Goal: Task Accomplishment & Management: Manage account settings

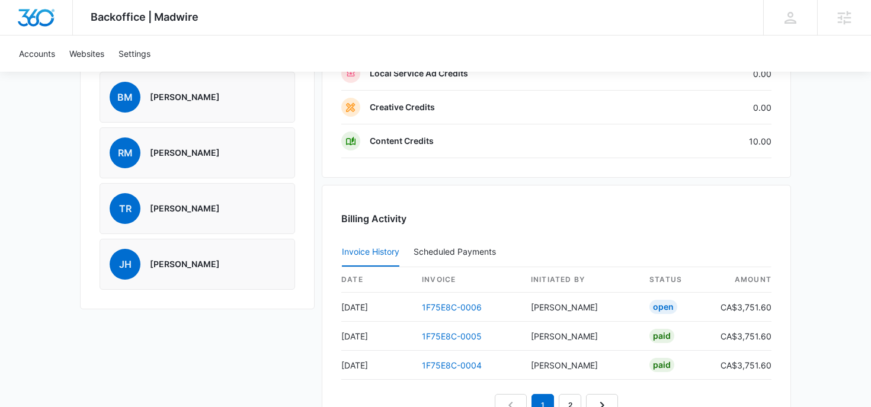
scroll to position [1250, 0]
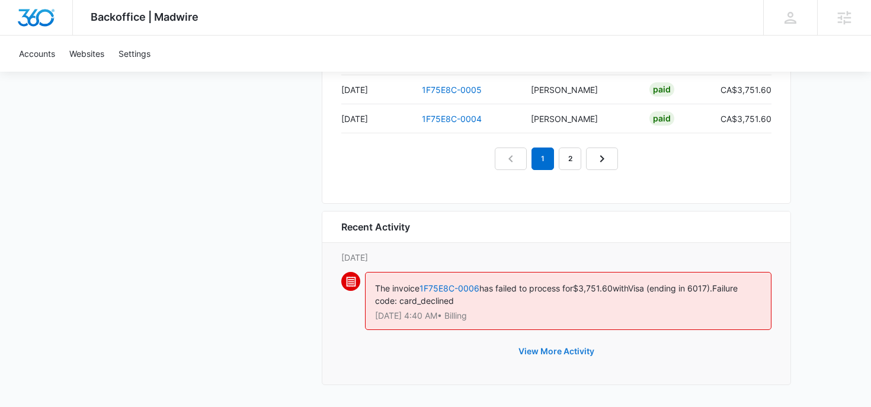
click at [539, 356] on button "View More Activity" at bounding box center [557, 351] width 100 height 28
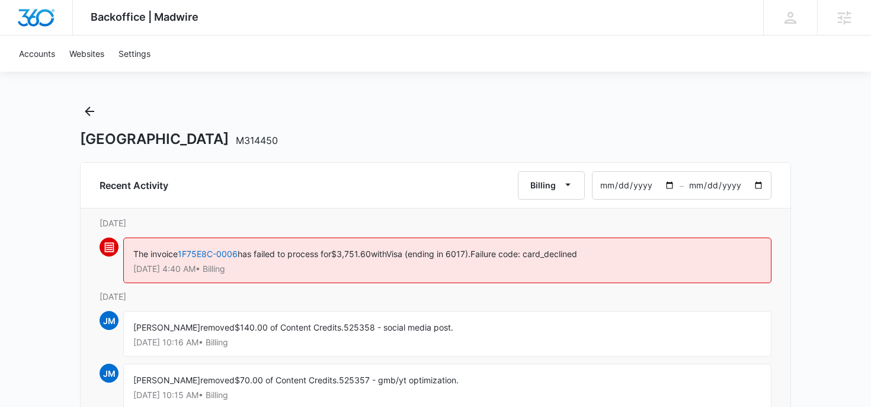
scroll to position [2, 0]
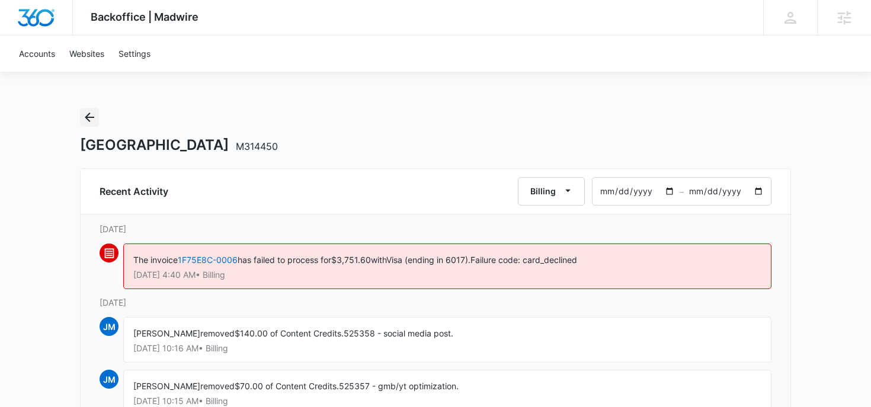
click at [91, 116] on icon "Back" at bounding box center [89, 117] width 14 height 14
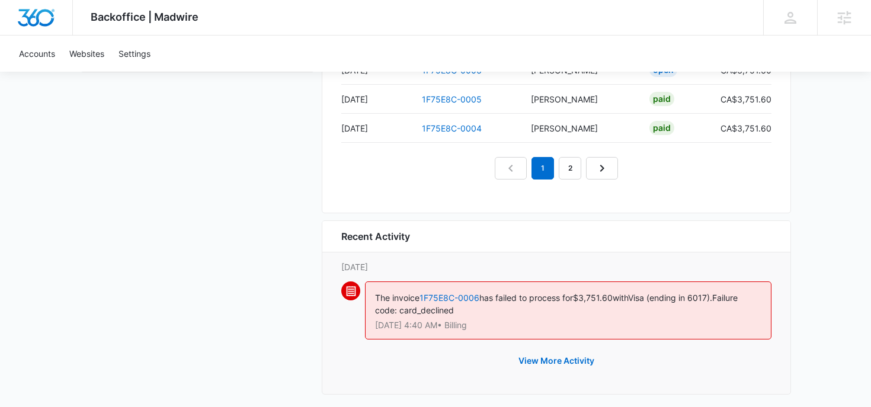
scroll to position [1250, 0]
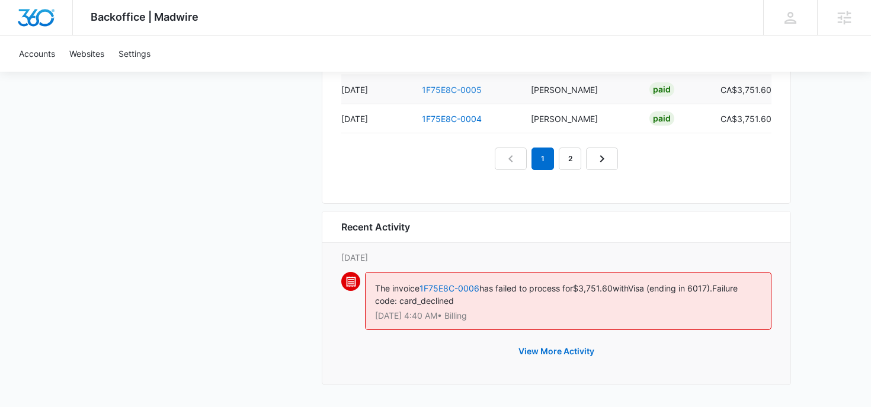
click at [464, 91] on link "1F75E8C-0005" at bounding box center [452, 90] width 60 height 10
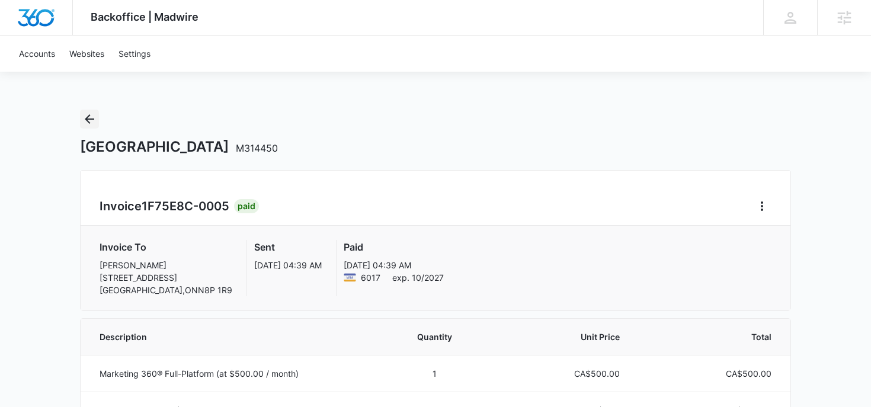
click at [92, 111] on button "Back" at bounding box center [89, 119] width 19 height 19
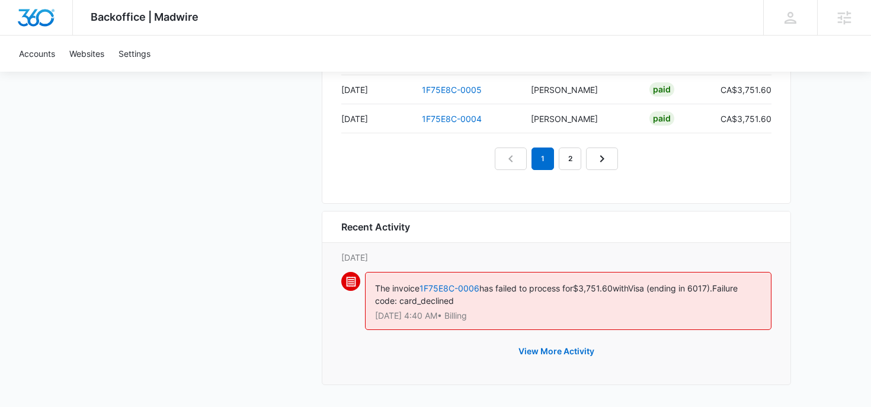
scroll to position [1135, 0]
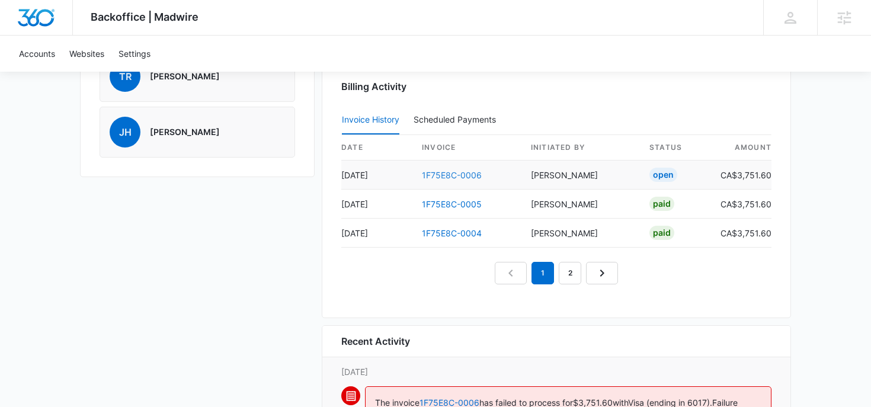
click at [458, 170] on link "1F75E8C-0006" at bounding box center [452, 175] width 60 height 10
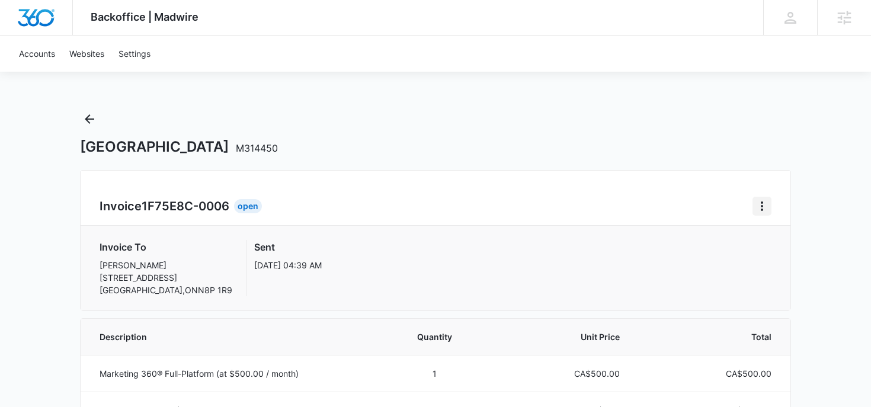
click at [761, 206] on icon "Home" at bounding box center [762, 206] width 2 height 9
click at [777, 244] on link "Download Invoice" at bounding box center [802, 239] width 69 height 10
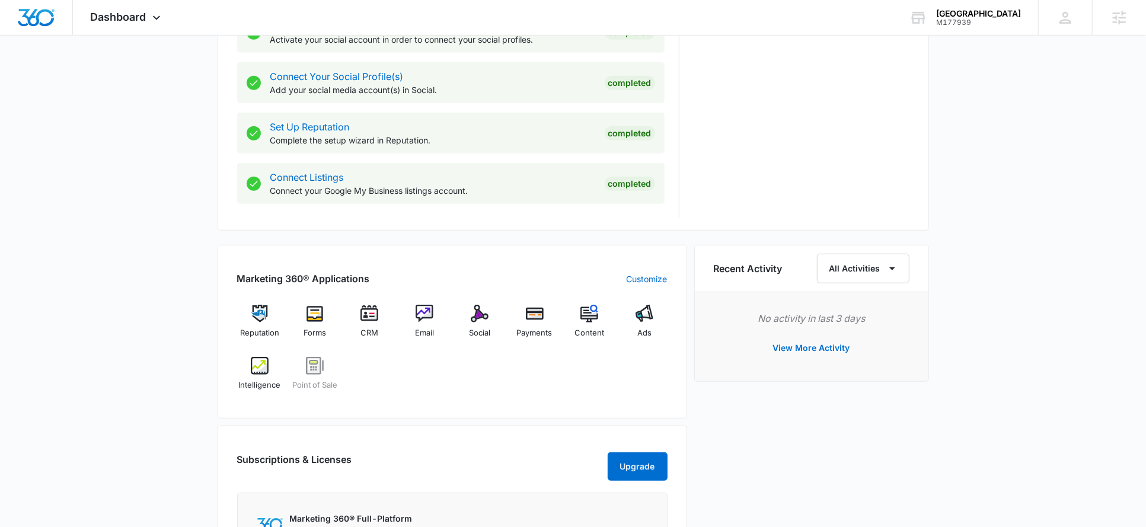
scroll to position [530, 0]
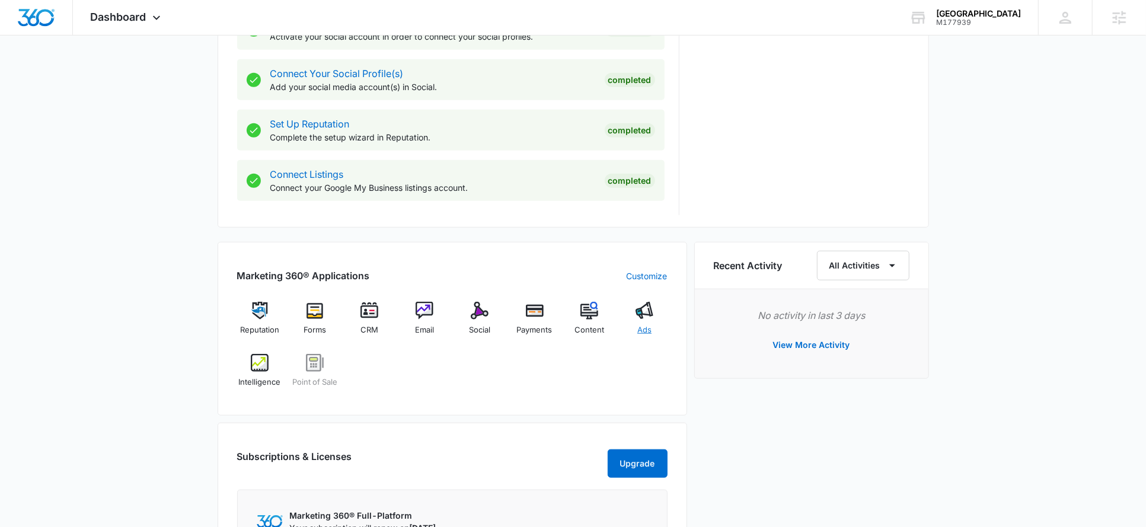
click at [630, 317] on div "Ads" at bounding box center [645, 323] width 46 height 43
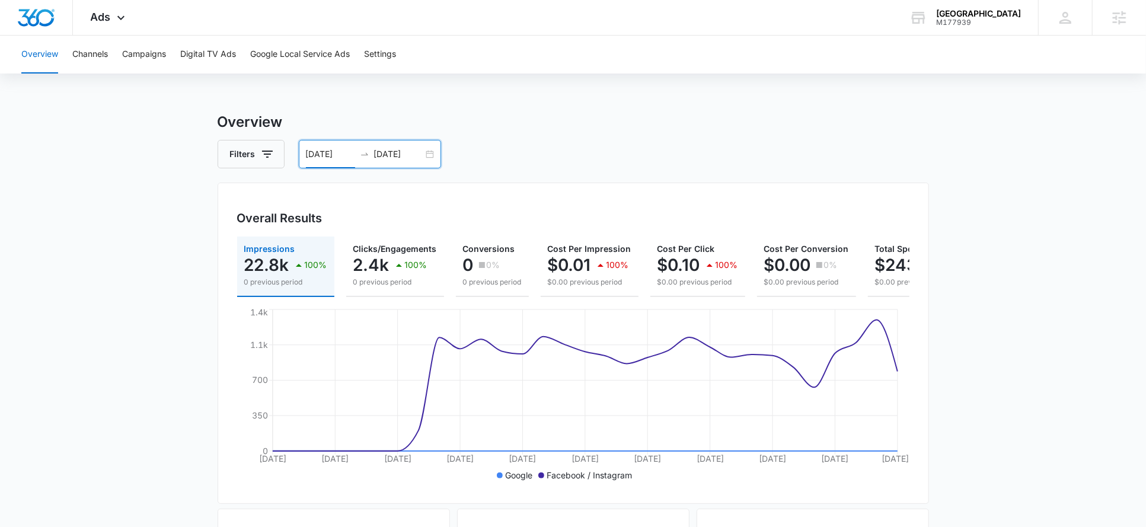
click at [327, 155] on input "07/14/2025" at bounding box center [330, 154] width 49 height 13
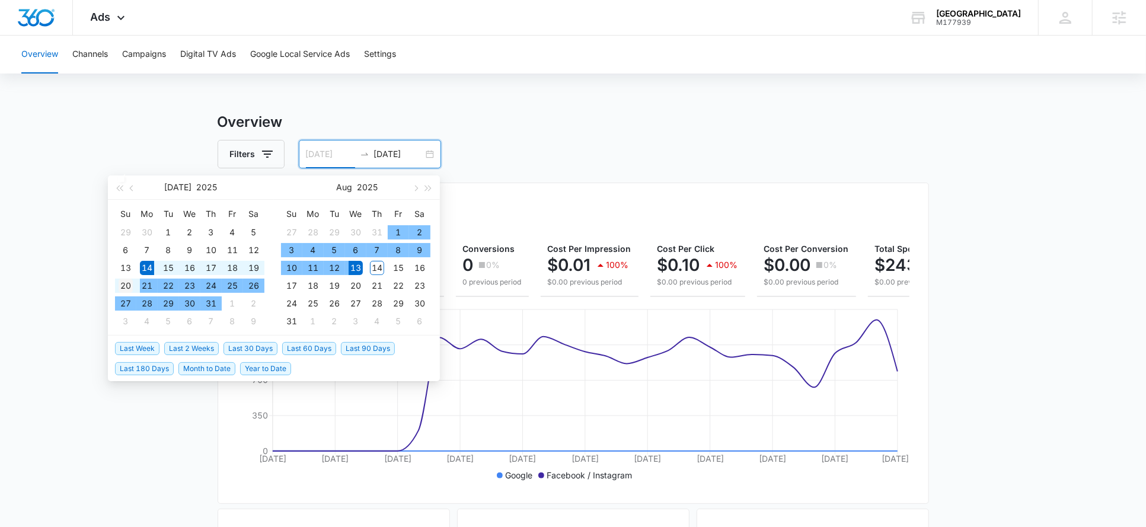
type input "07/20/2025"
click at [132, 286] on div "20" at bounding box center [126, 286] width 14 height 14
type input "08/13/2025"
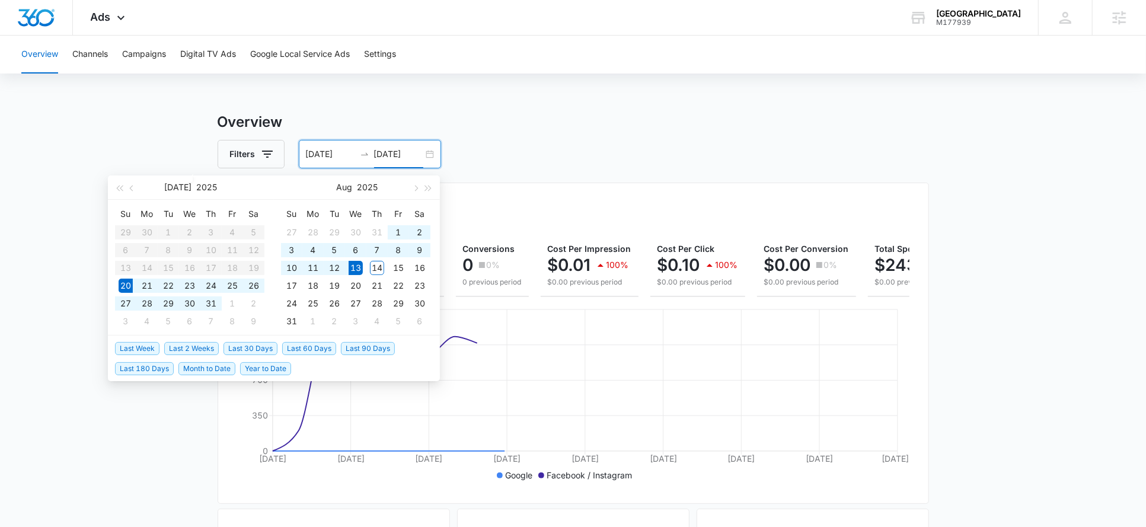
click at [637, 101] on div "Overview Channels Campaigns Digital TV Ads Google Local Service Ads Settings Ov…" at bounding box center [573, 499] width 1146 height 927
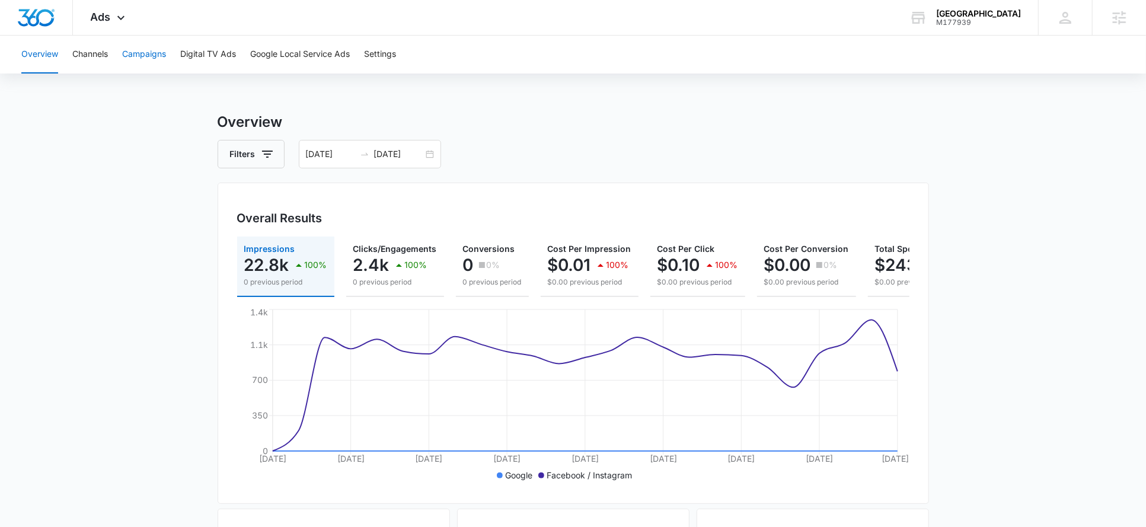
click at [146, 59] on button "Campaigns" at bounding box center [144, 55] width 44 height 38
click at [116, 23] on icon at bounding box center [121, 21] width 14 height 14
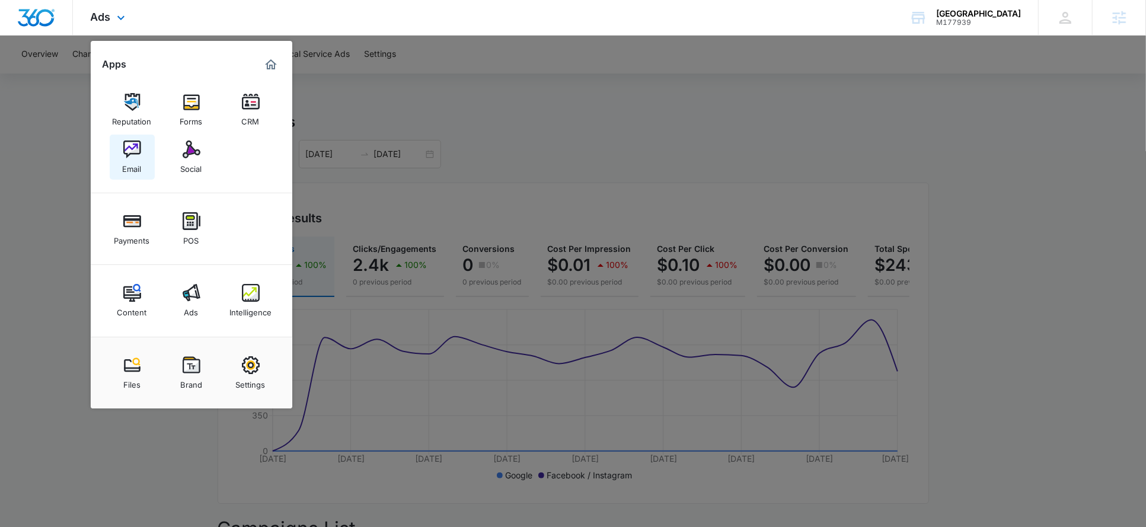
click at [132, 145] on img at bounding box center [132, 149] width 18 height 18
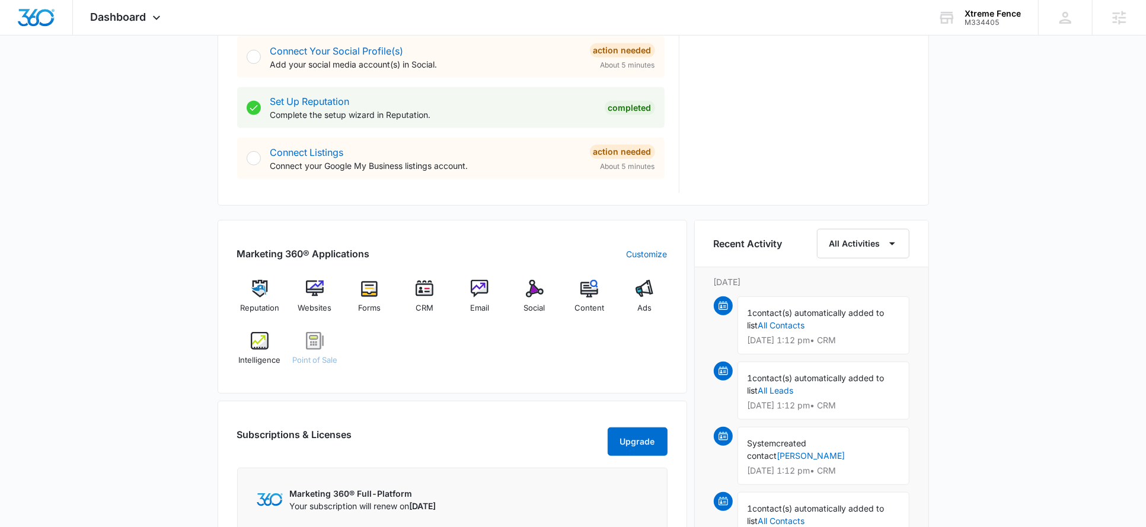
scroll to position [570, 0]
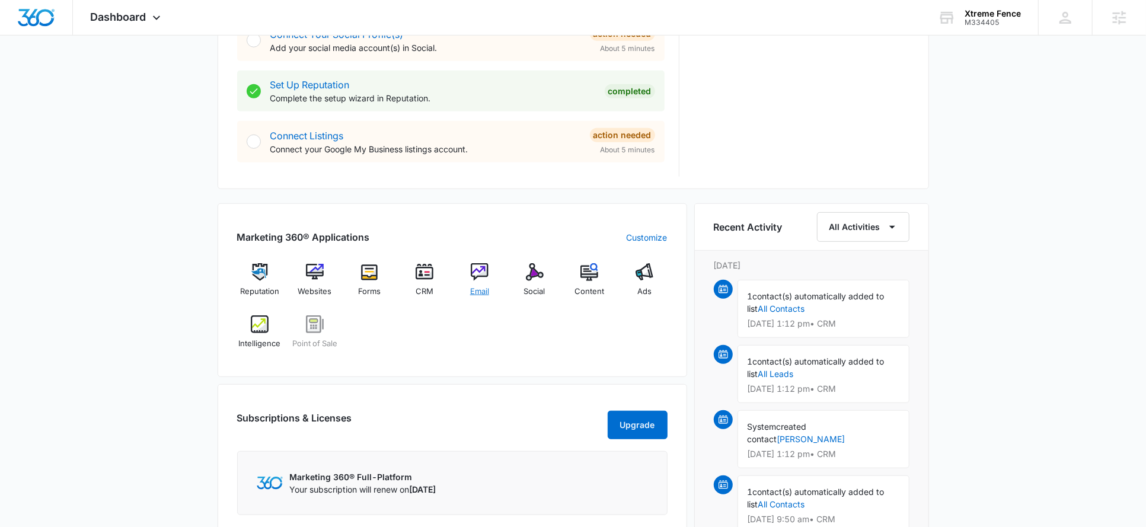
click at [477, 282] on div "Email" at bounding box center [480, 284] width 46 height 43
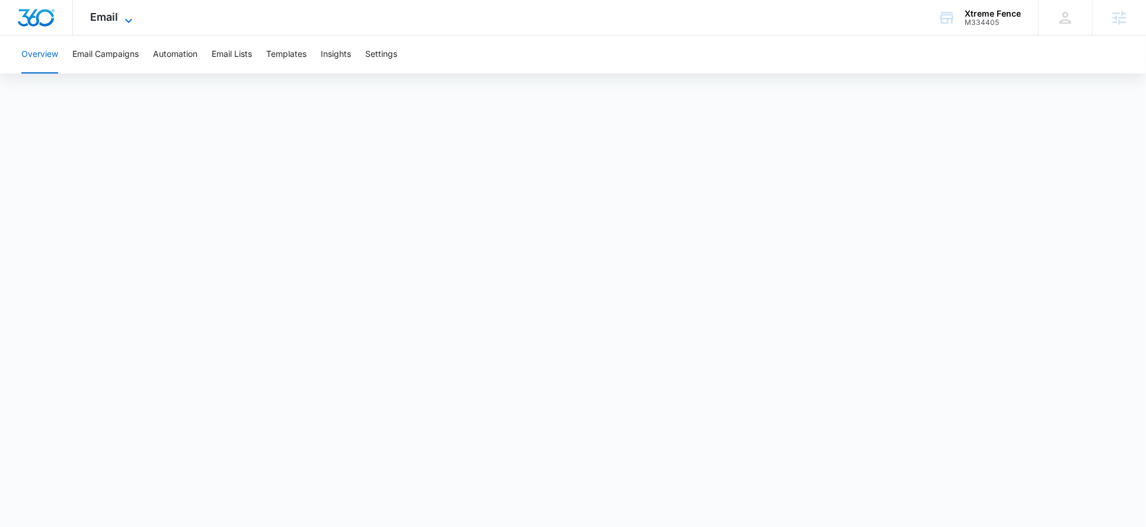
click at [112, 21] on span "Email" at bounding box center [105, 17] width 28 height 12
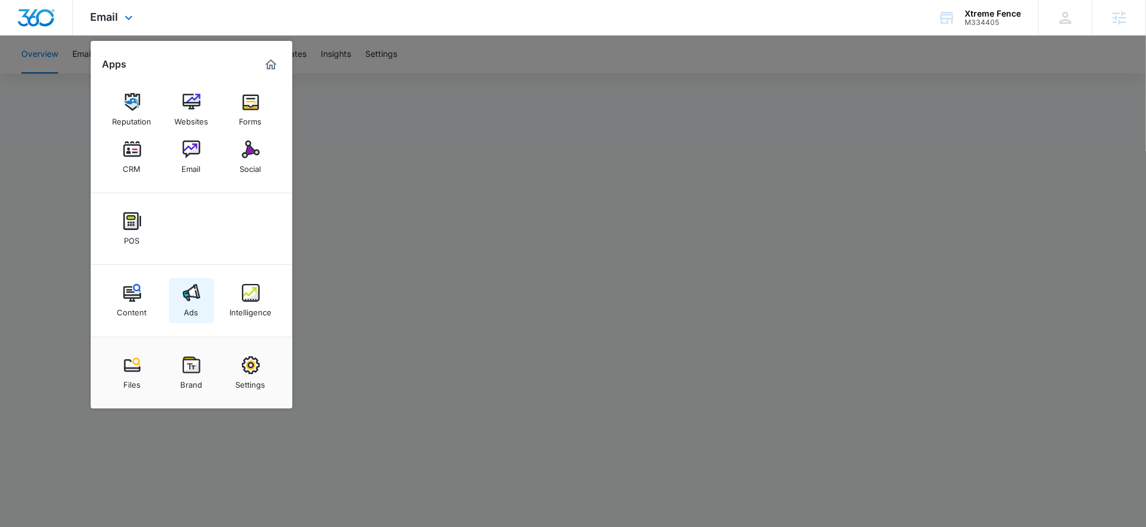
click at [195, 298] on img at bounding box center [192, 293] width 18 height 18
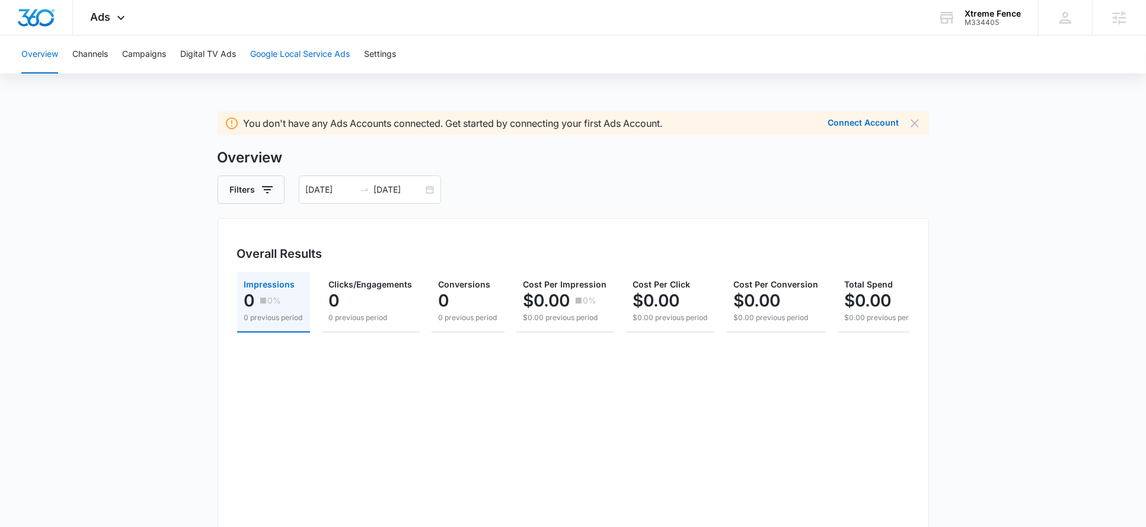
click at [282, 58] on button "Google Local Service Ads" at bounding box center [300, 55] width 100 height 38
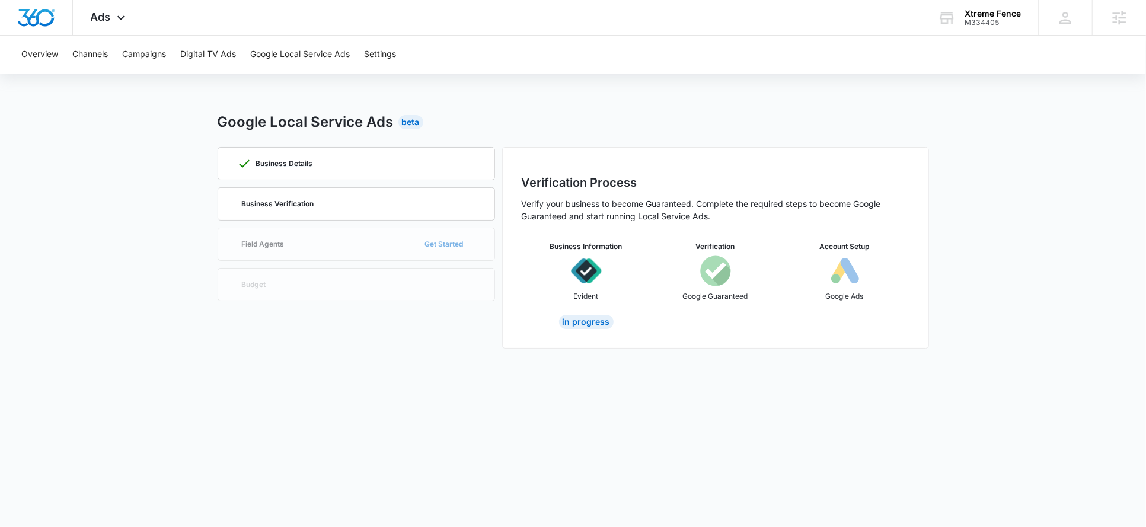
click at [309, 162] on p "Business Details" at bounding box center [284, 163] width 57 height 7
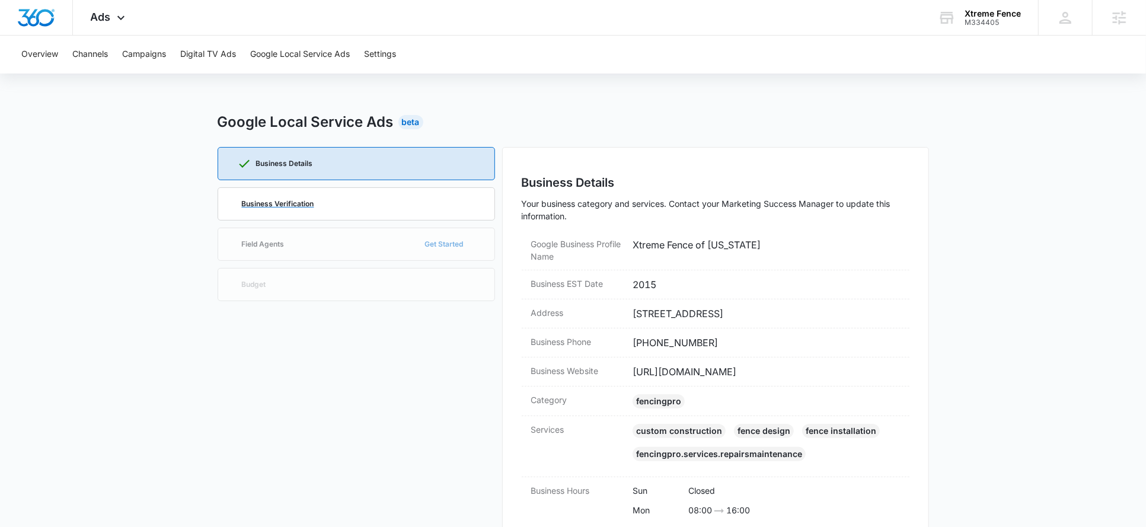
click at [310, 202] on p "Business Verification" at bounding box center [278, 203] width 72 height 7
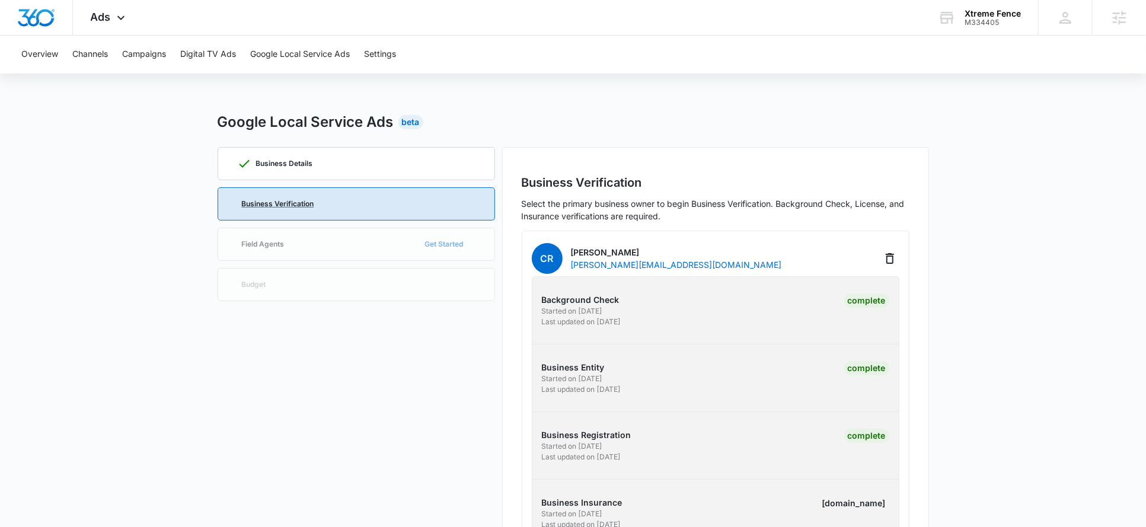
scroll to position [62, 0]
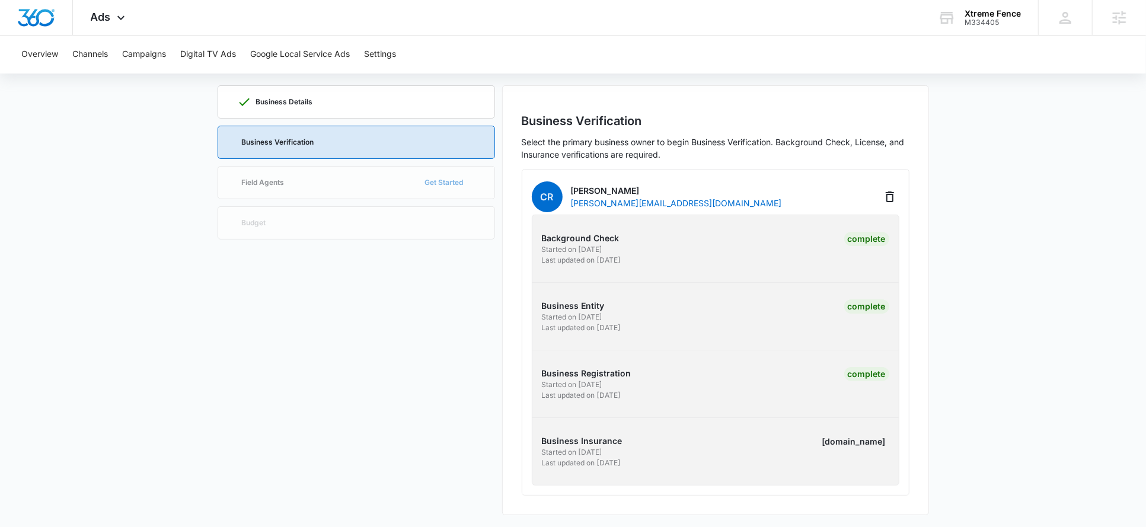
click at [857, 440] on div "labels.review" at bounding box center [854, 442] width 71 height 14
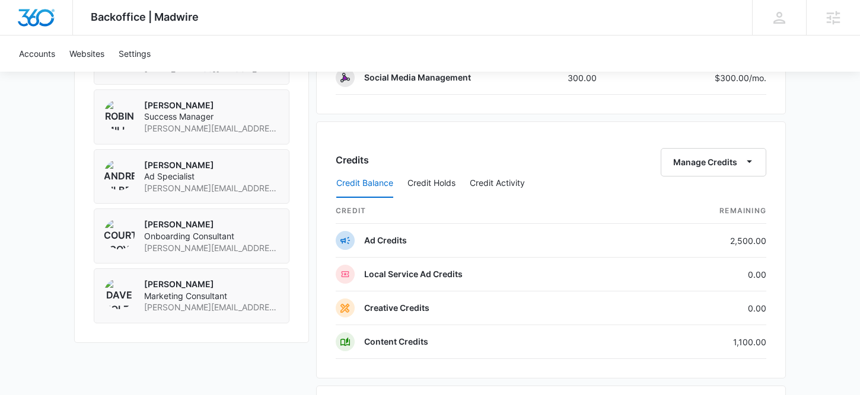
scroll to position [959, 0]
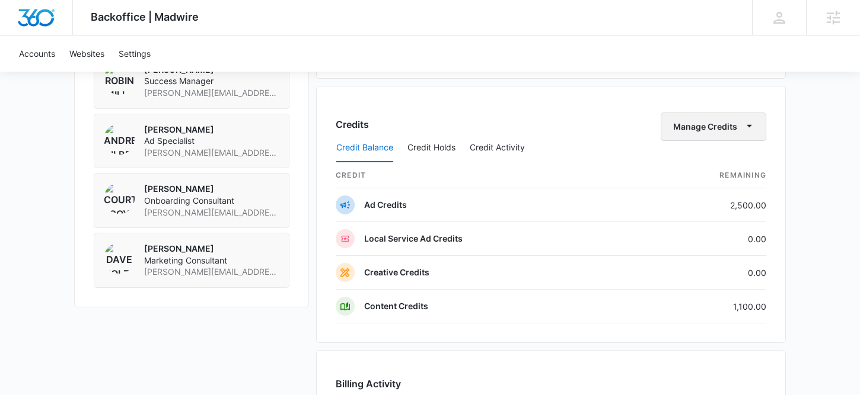
click at [735, 130] on button "Manage Credits" at bounding box center [713, 127] width 106 height 28
click at [719, 161] on div "Transfer Credits" at bounding box center [707, 165] width 62 height 8
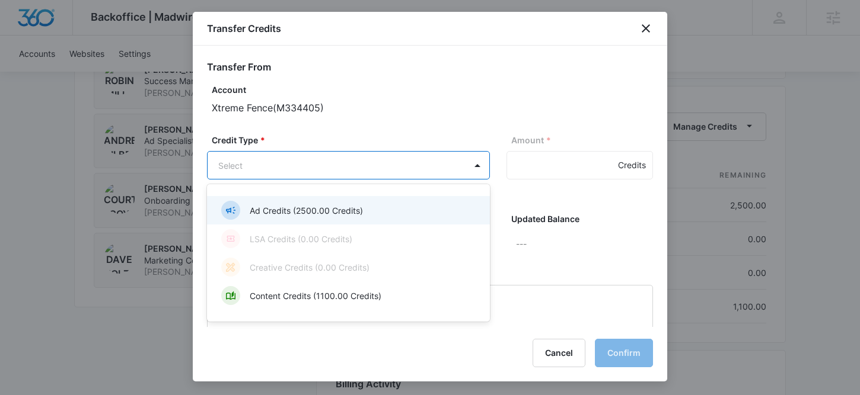
click at [339, 209] on p "Ad Credits (2500.00 Credits)" at bounding box center [306, 211] width 113 height 12
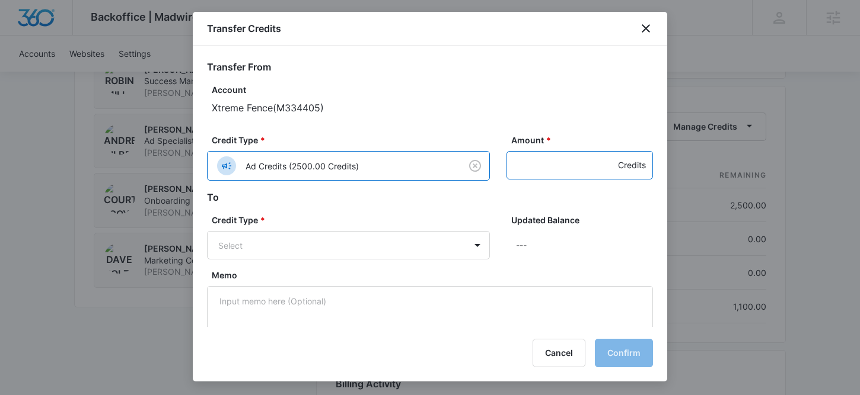
click at [534, 175] on input "Amount *" at bounding box center [579, 165] width 146 height 28
type input "500"
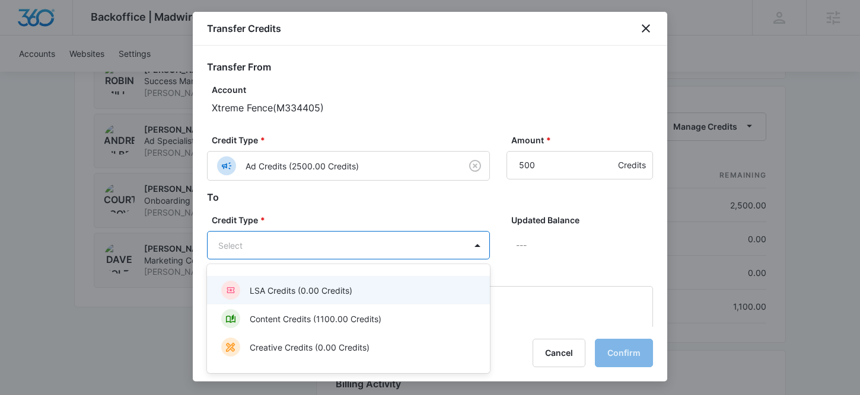
click at [410, 283] on div "LSA Credits (0.00 Credits)" at bounding box center [347, 290] width 252 height 19
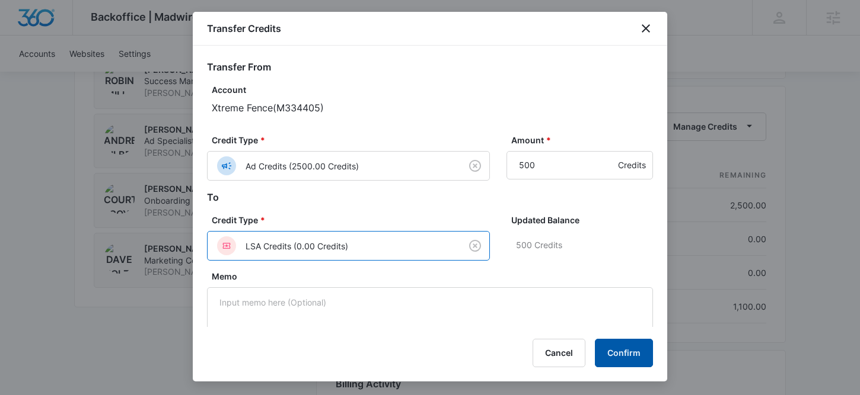
click at [619, 348] on button "Confirm" at bounding box center [624, 353] width 58 height 28
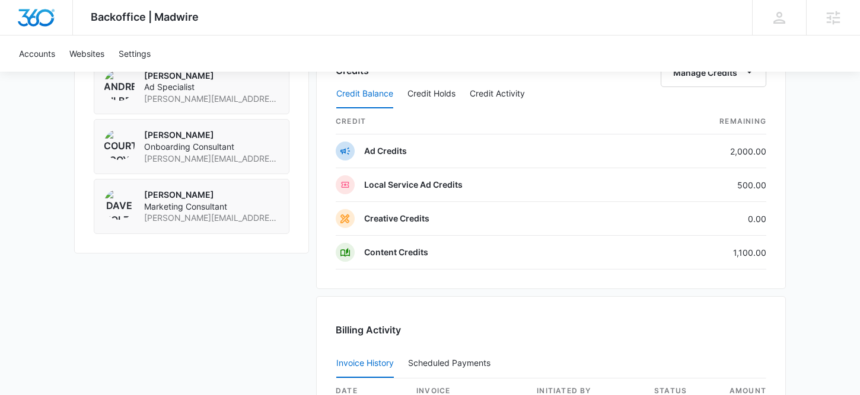
scroll to position [937, 0]
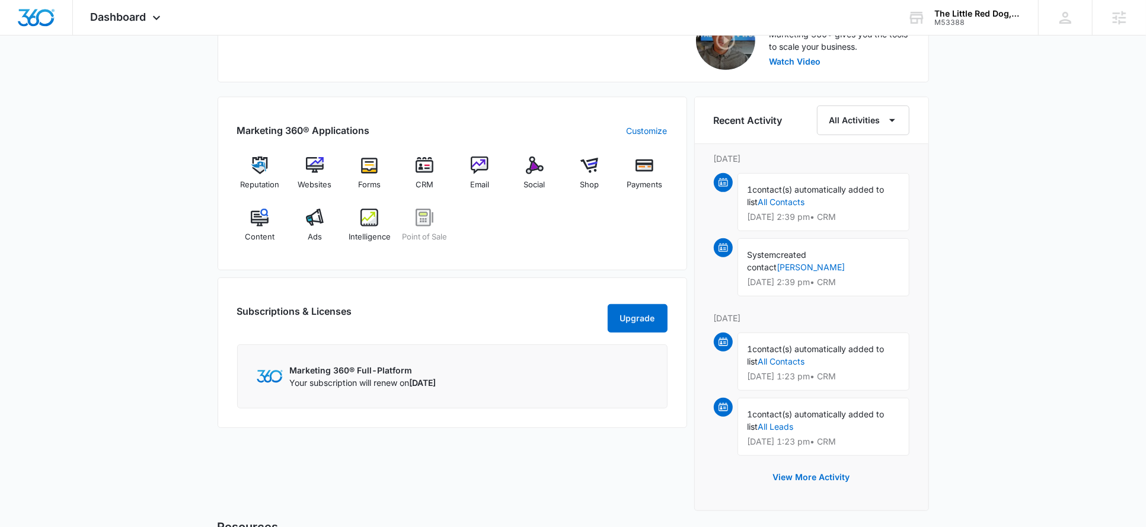
scroll to position [308, 0]
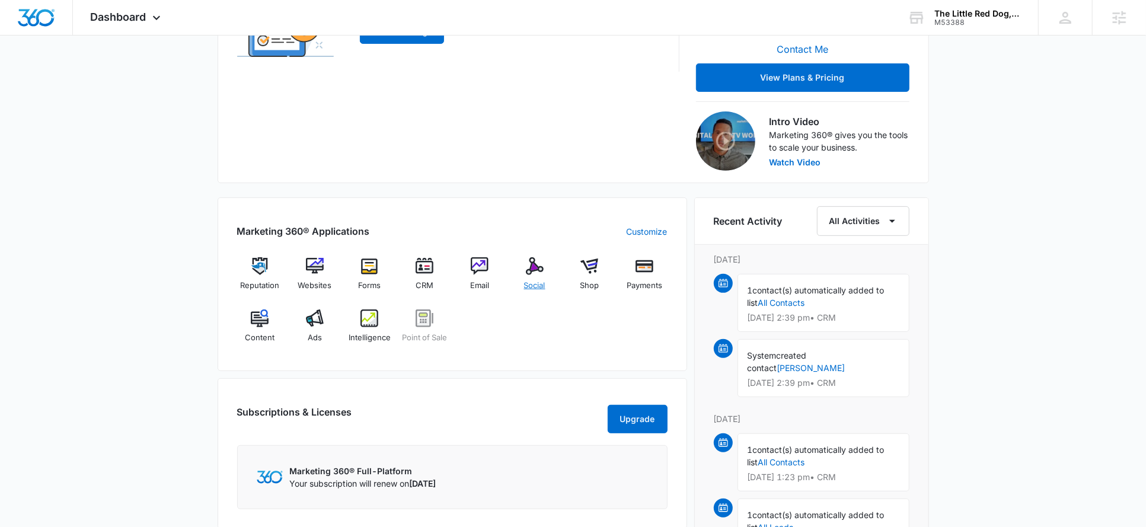
click at [532, 267] on img at bounding box center [535, 266] width 18 height 18
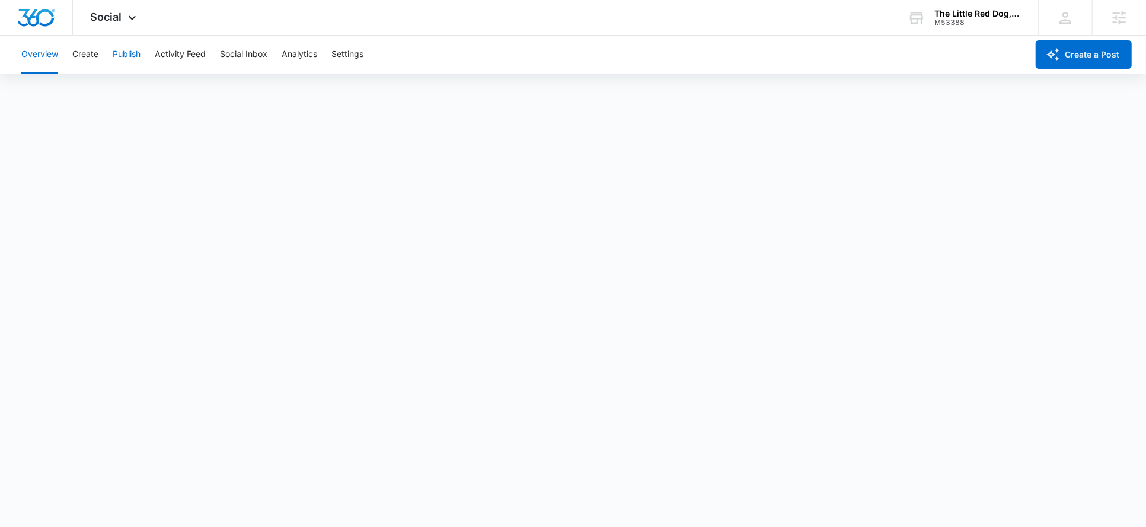
click at [128, 53] on button "Publish" at bounding box center [127, 55] width 28 height 38
click at [114, 16] on span "Social" at bounding box center [106, 17] width 31 height 12
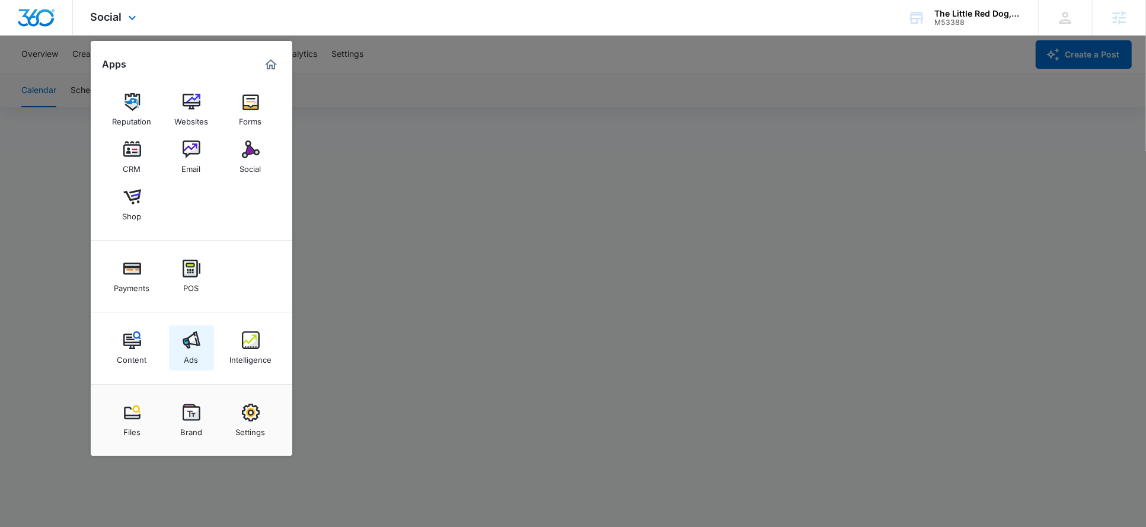
click at [193, 337] on img at bounding box center [192, 340] width 18 height 18
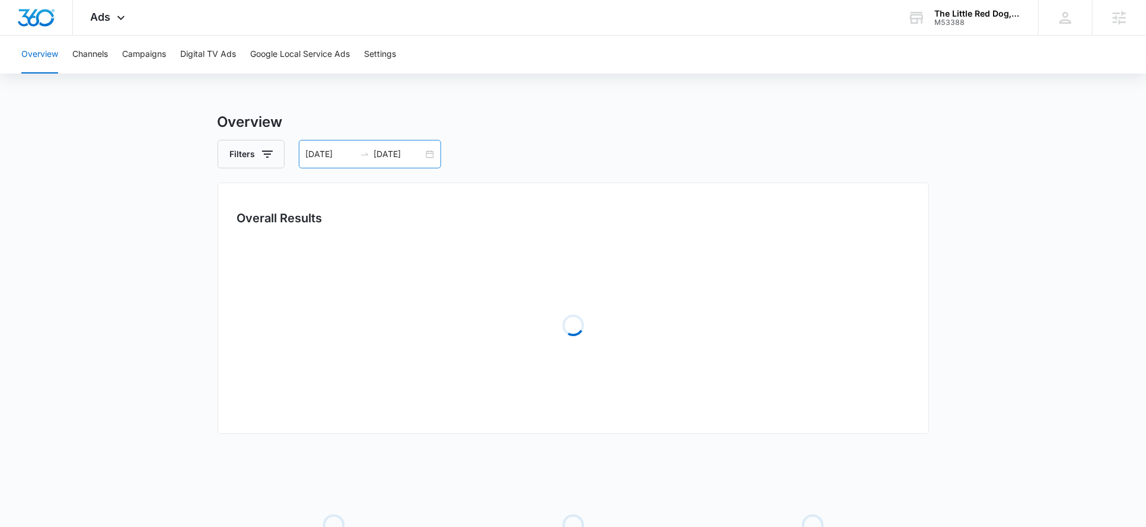
click at [389, 153] on input "[DATE]" at bounding box center [398, 154] width 49 height 13
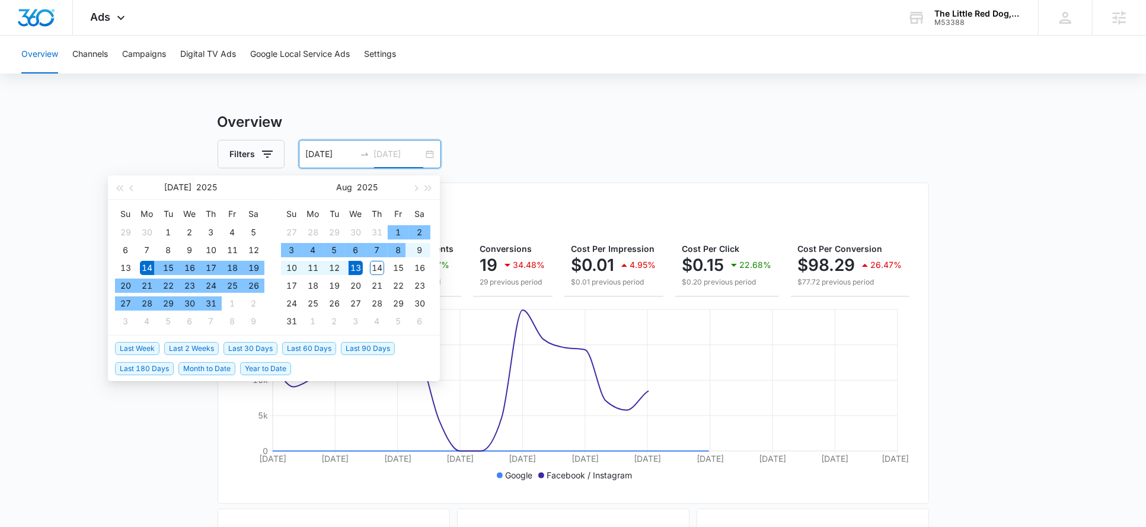
type input "[DATE]"
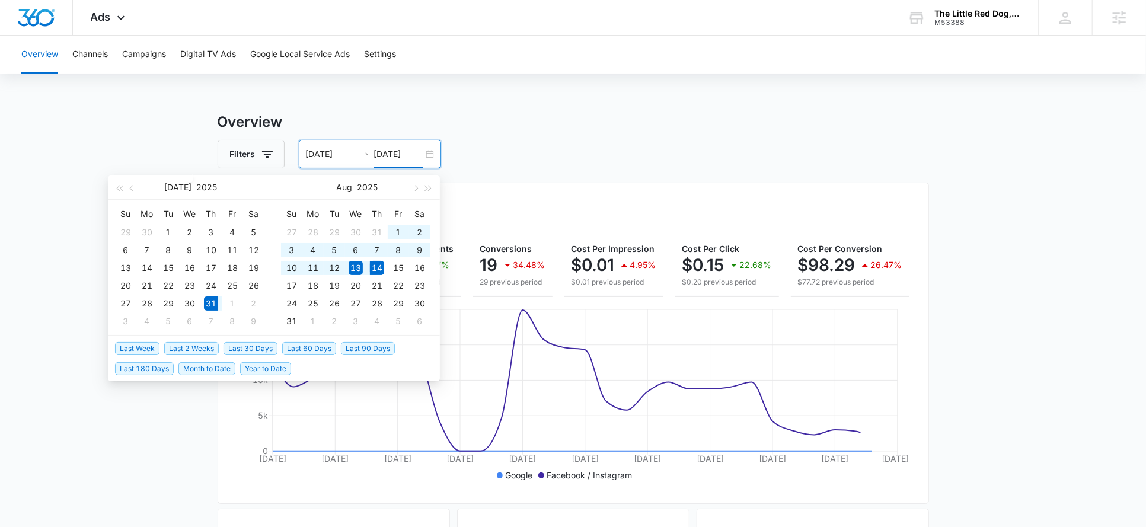
click at [198, 349] on span "Last 2 Weeks" at bounding box center [191, 348] width 55 height 13
type input "07/31/2025"
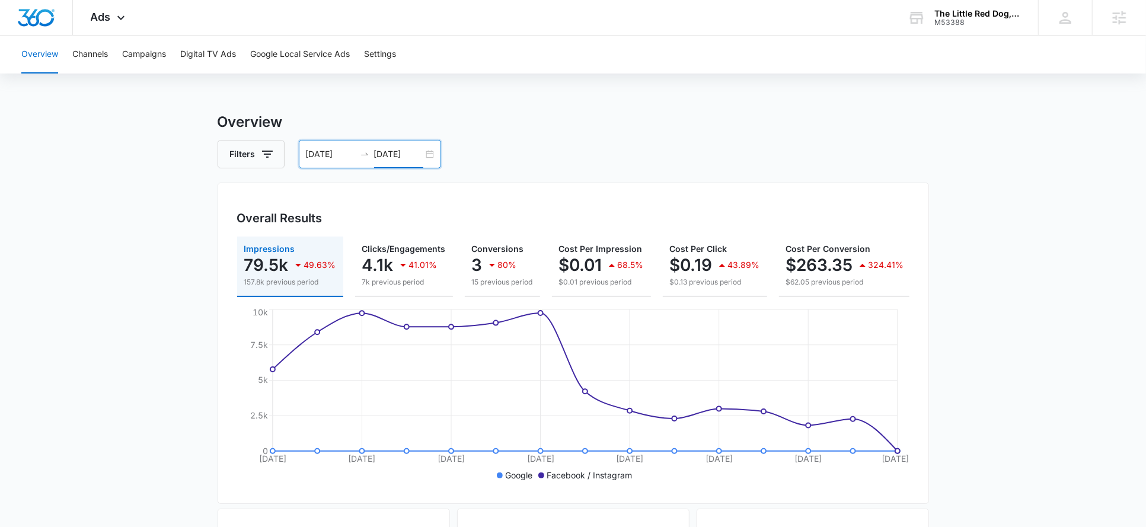
click at [405, 154] on input "08/14/2025" at bounding box center [398, 154] width 49 height 13
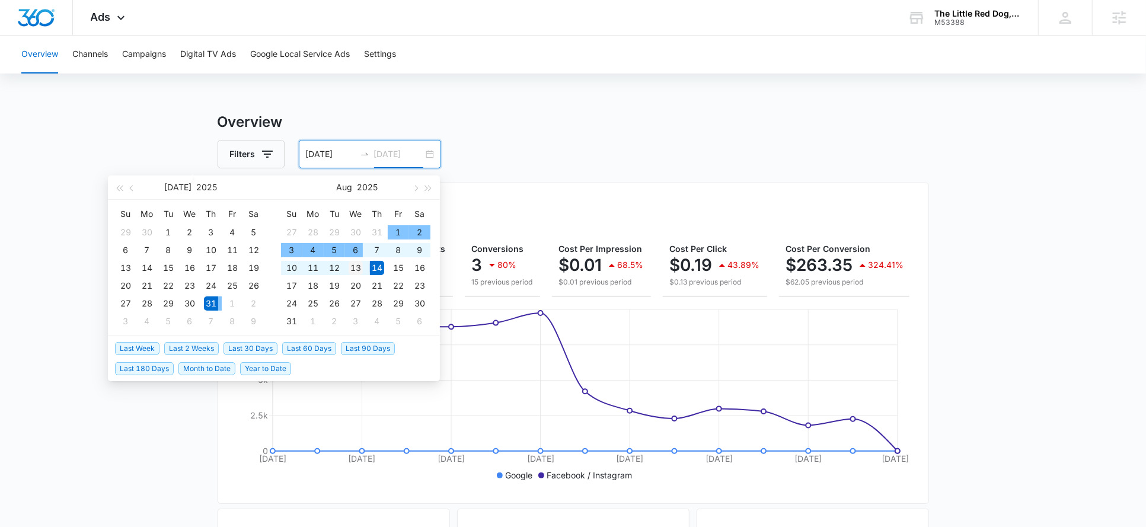
type input "08/13/2025"
click at [360, 261] on div "13" at bounding box center [356, 268] width 14 height 14
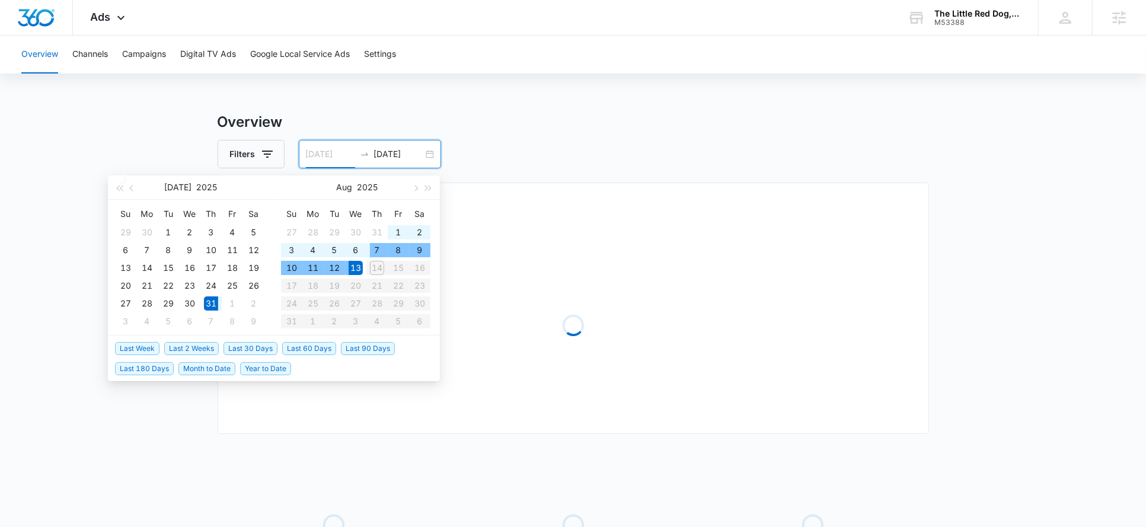
type input "07/31/2025"
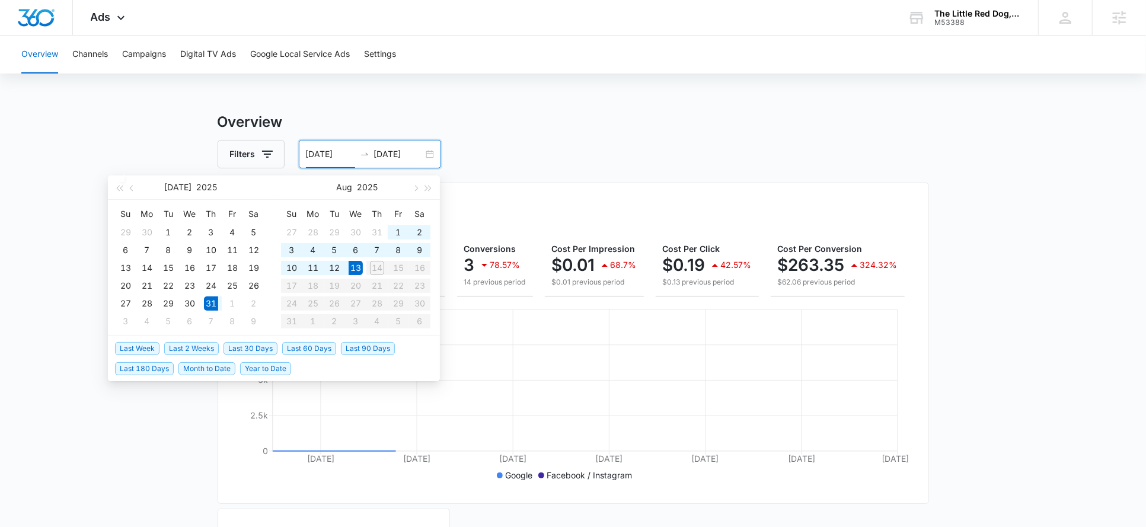
click at [519, 157] on div "Filters 07/31/2025 08/13/2025" at bounding box center [573, 154] width 711 height 28
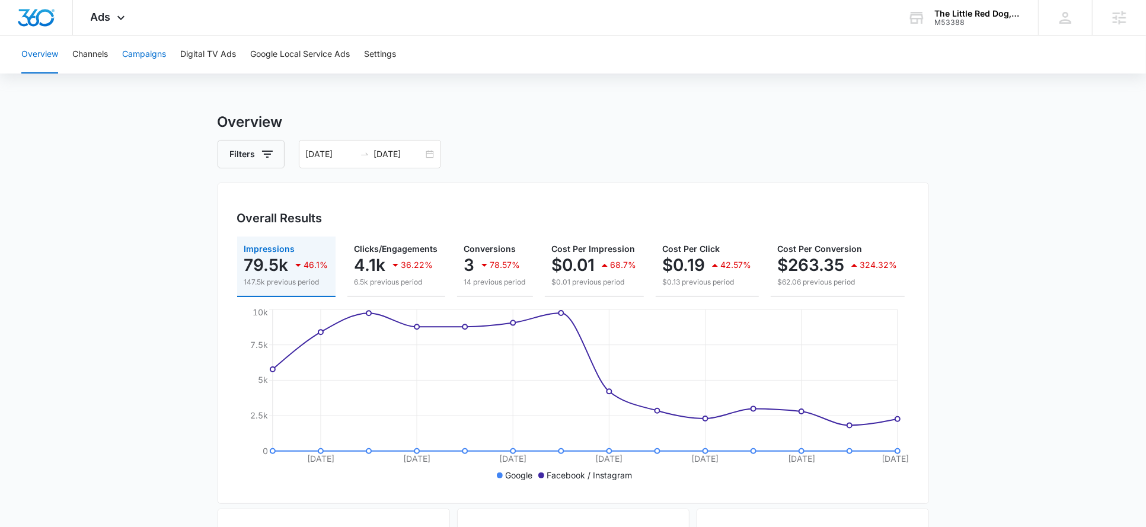
click at [161, 53] on button "Campaigns" at bounding box center [144, 55] width 44 height 38
click at [113, 11] on div "Ads Apps Reputation Websites Forms CRM Email Social Shop Payments POS Content A…" at bounding box center [109, 17] width 73 height 35
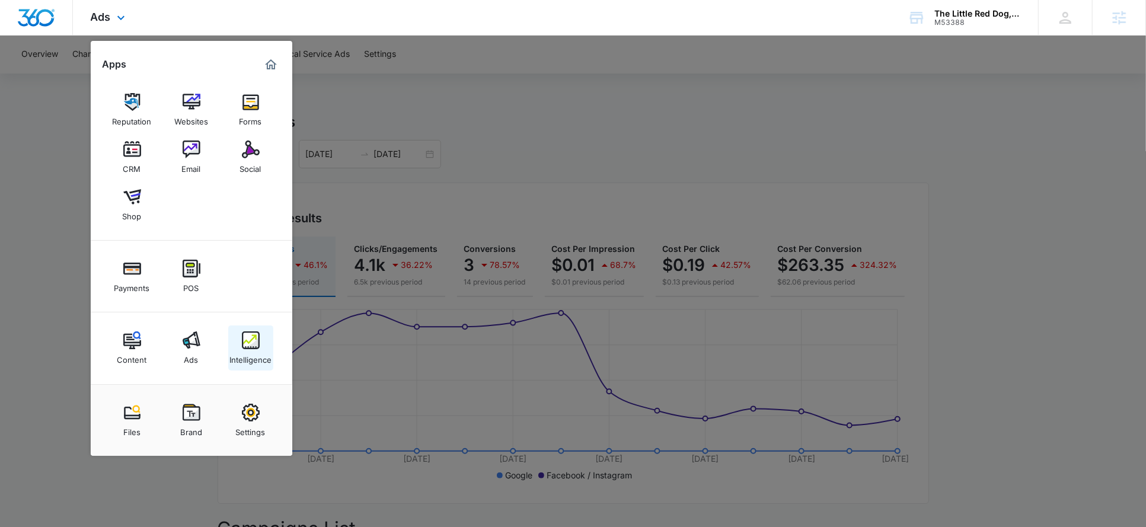
click at [258, 360] on div "Intelligence" at bounding box center [250, 356] width 42 height 15
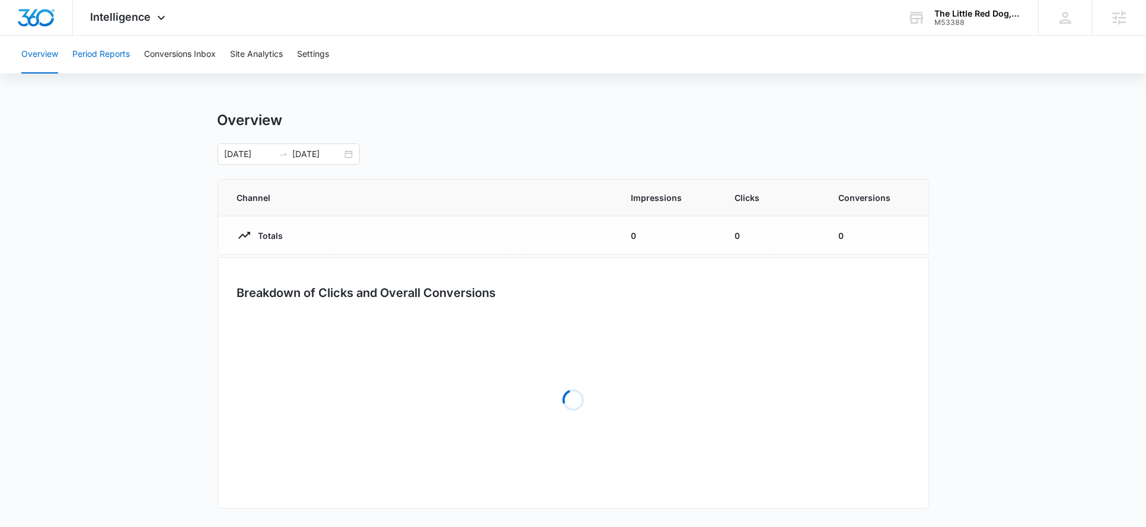
click at [103, 56] on button "Period Reports" at bounding box center [101, 55] width 58 height 38
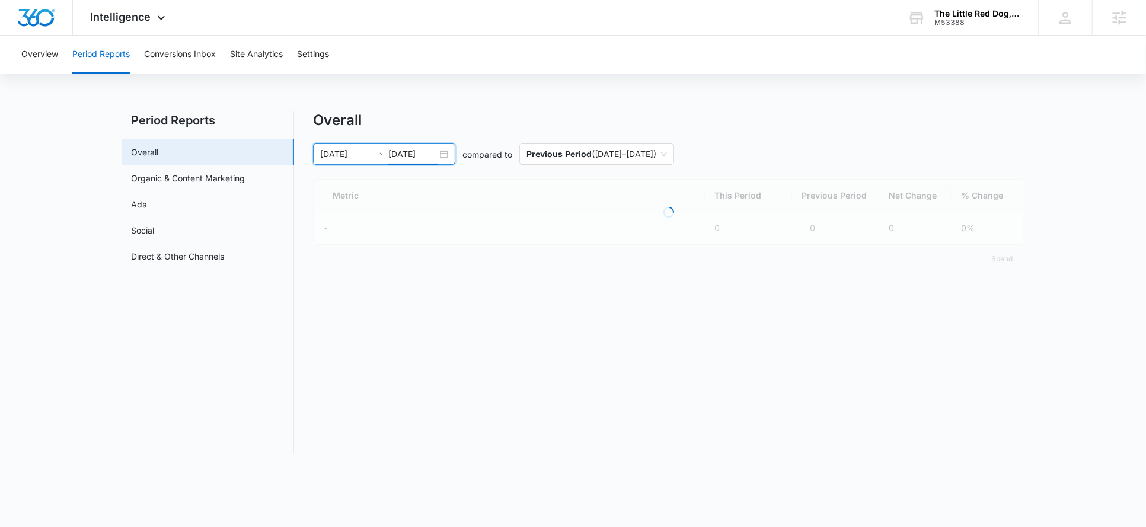
click at [414, 155] on input "08/13/2025" at bounding box center [412, 154] width 49 height 13
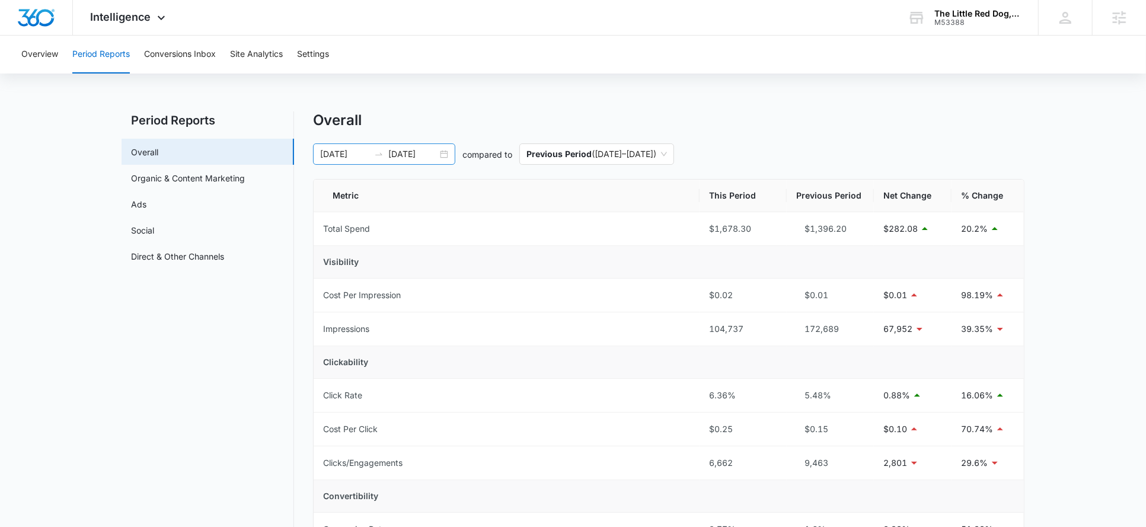
click at [407, 155] on input "08/13/2025" at bounding box center [412, 154] width 49 height 13
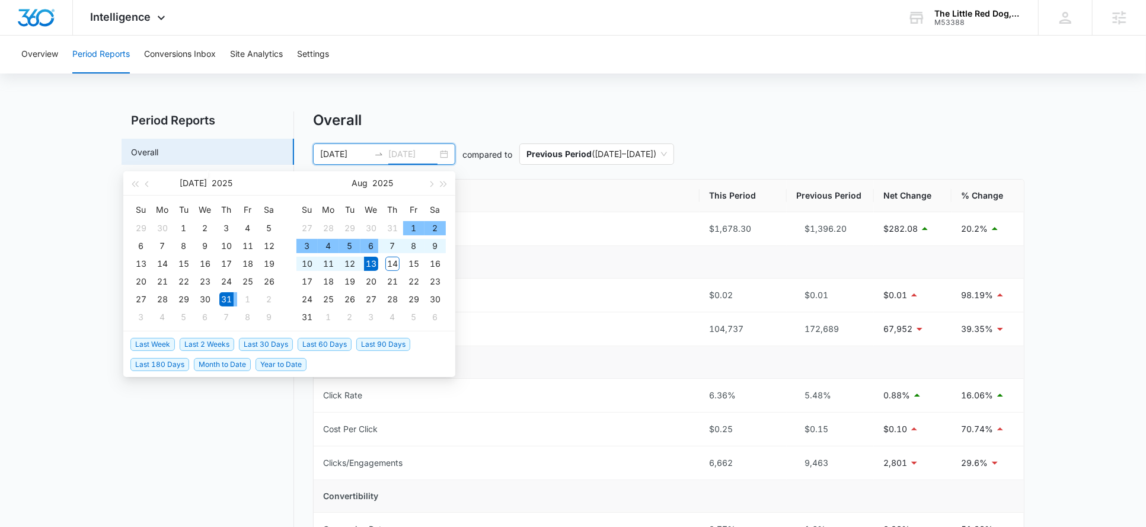
type input "08/13/2025"
click at [216, 364] on span "Month to Date" at bounding box center [222, 364] width 57 height 13
type input "08/01/2025"
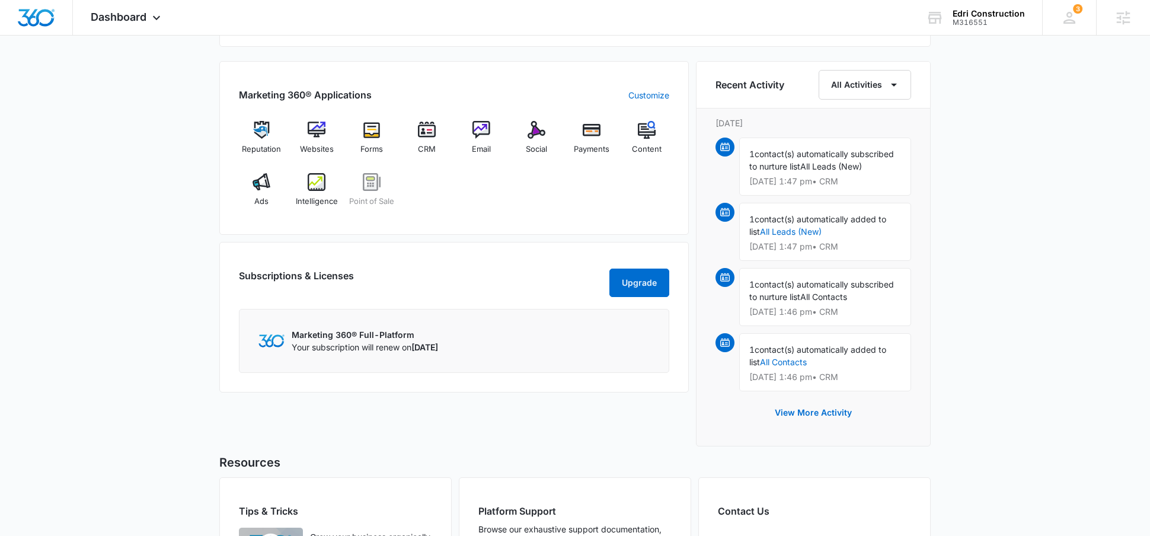
scroll to position [736, 0]
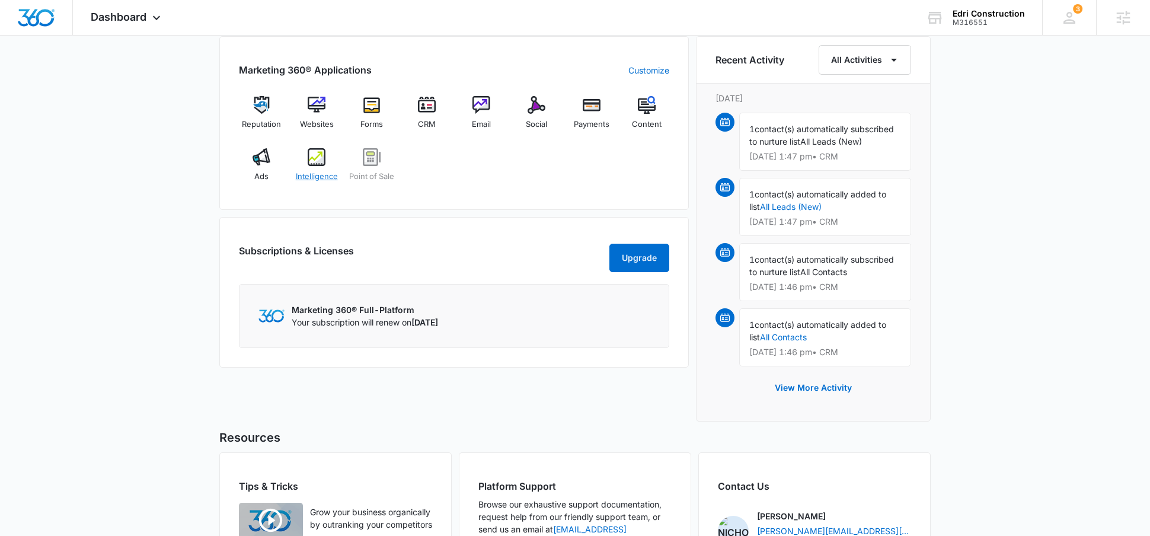
click at [304, 160] on div "Intelligence" at bounding box center [317, 169] width 46 height 43
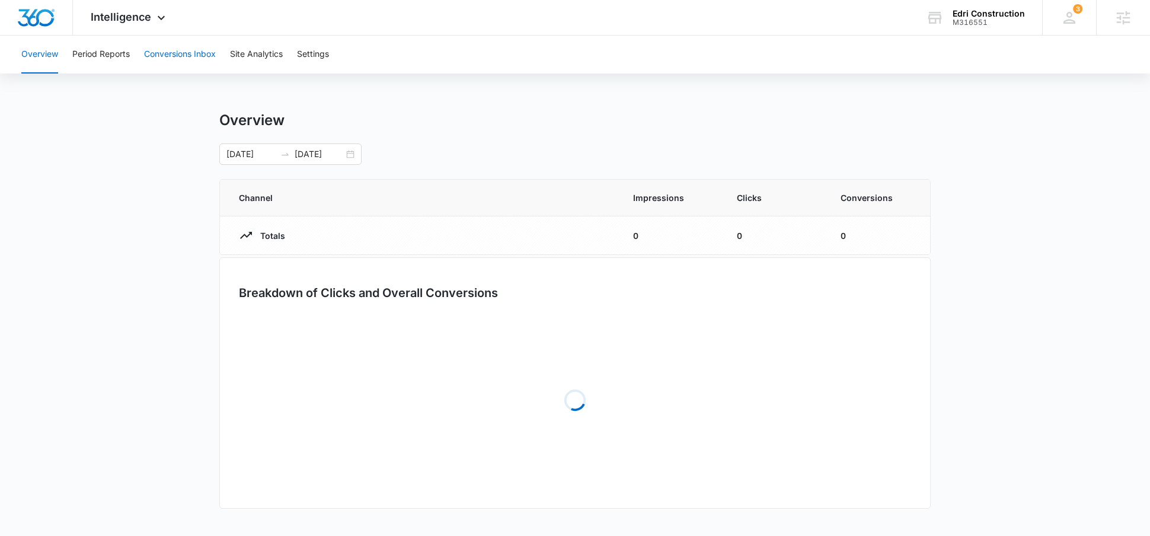
click at [197, 56] on button "Conversions Inbox" at bounding box center [180, 55] width 72 height 38
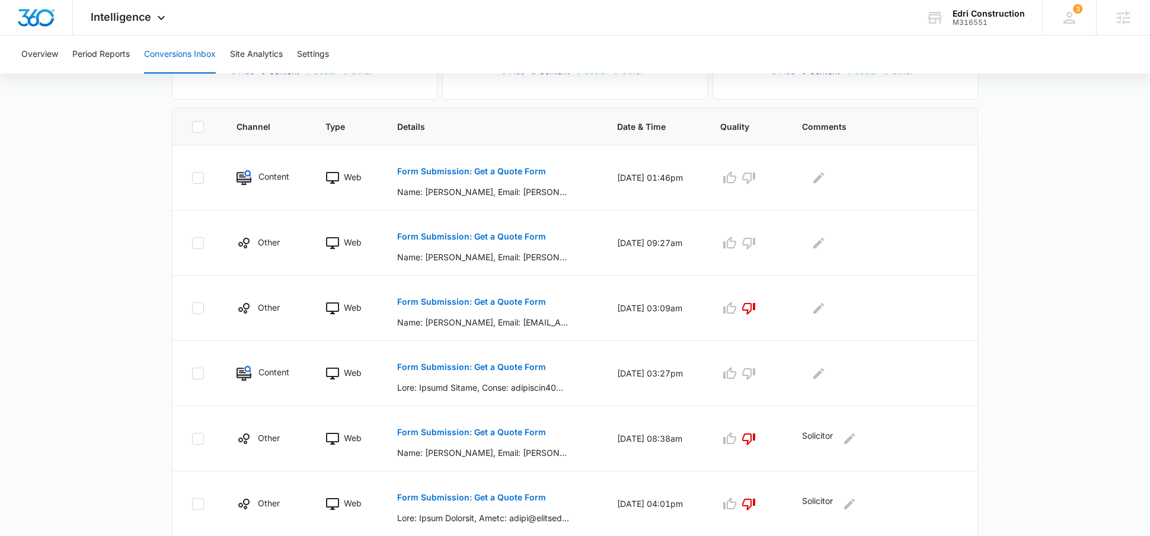
scroll to position [250, 0]
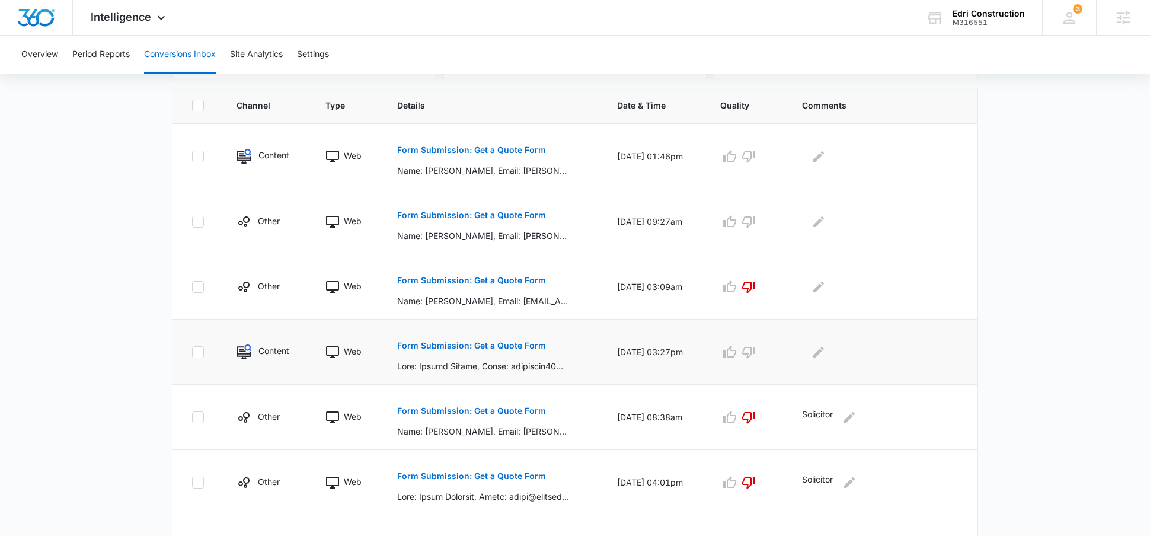
click at [497, 343] on p "Form Submission: Get a Quote Form" at bounding box center [471, 345] width 149 height 8
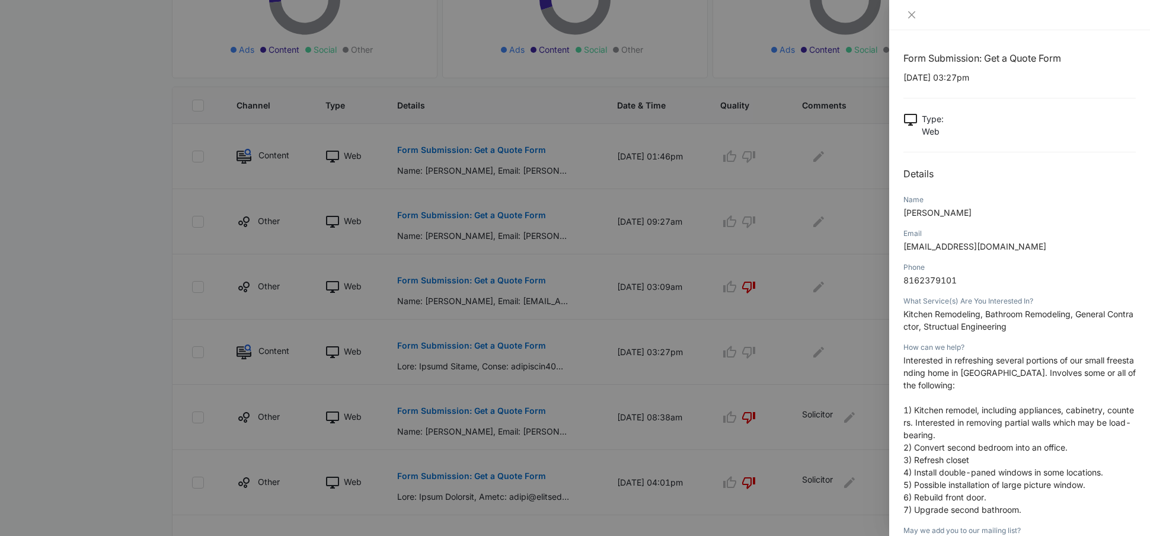
click at [615, 289] on div at bounding box center [575, 268] width 1150 height 536
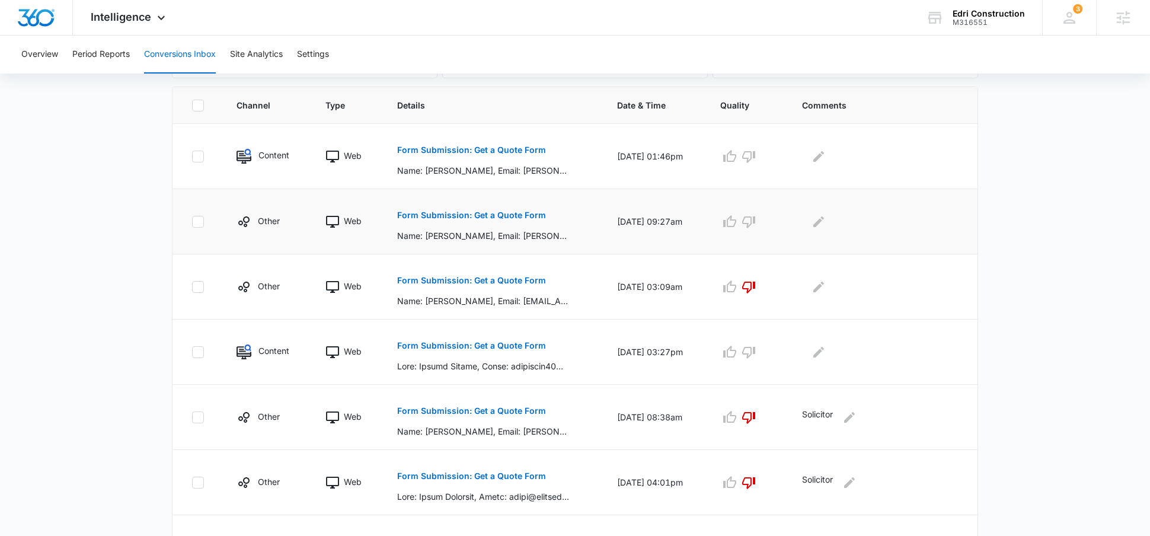
click at [481, 215] on p "Form Submission: Get a Quote Form" at bounding box center [471, 215] width 149 height 8
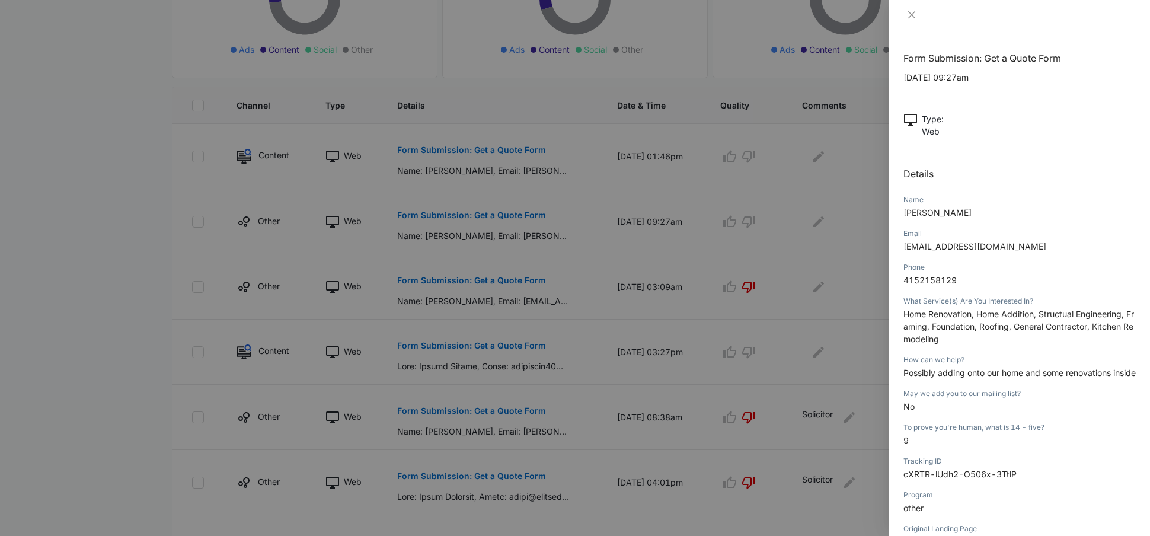
click at [654, 267] on div at bounding box center [575, 268] width 1150 height 536
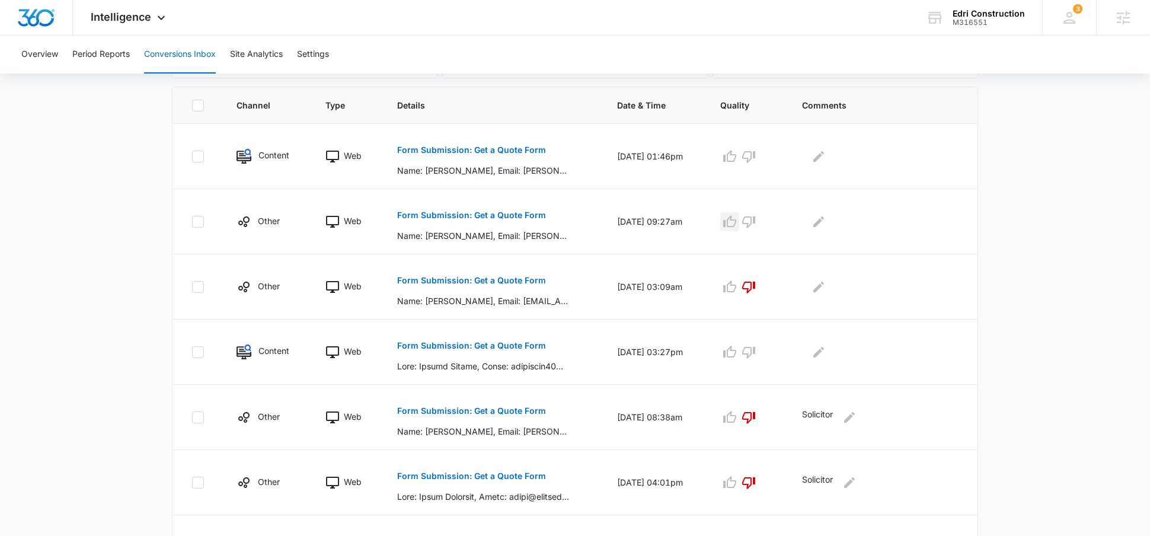
click at [737, 215] on icon "button" at bounding box center [730, 222] width 14 height 14
click at [737, 349] on icon "button" at bounding box center [730, 352] width 14 height 14
click at [517, 143] on button "Form Submission: Get a Quote Form" at bounding box center [471, 150] width 149 height 28
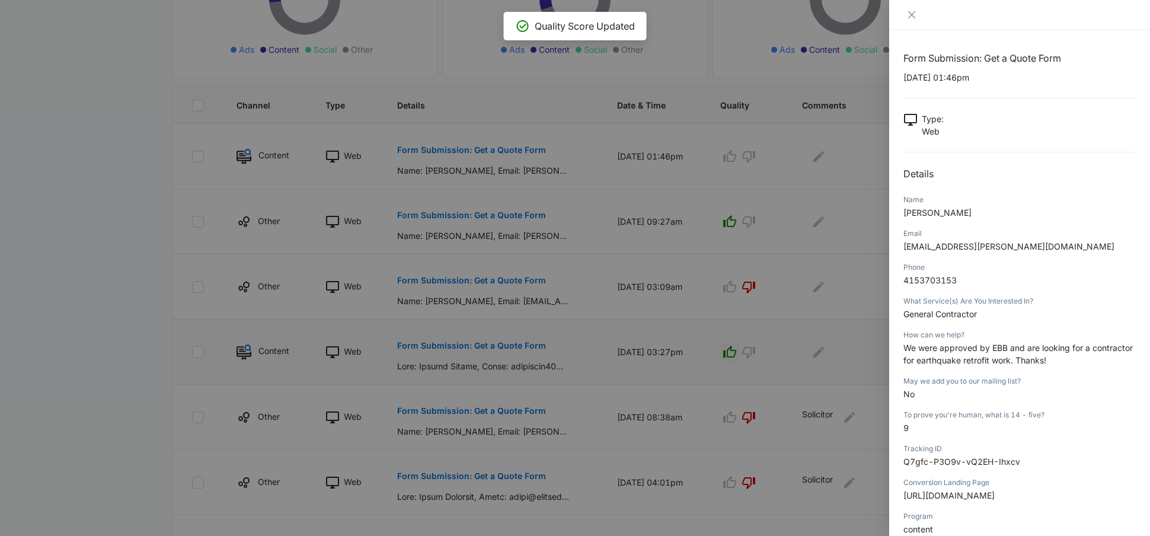
click at [871, 211] on div at bounding box center [575, 268] width 1150 height 536
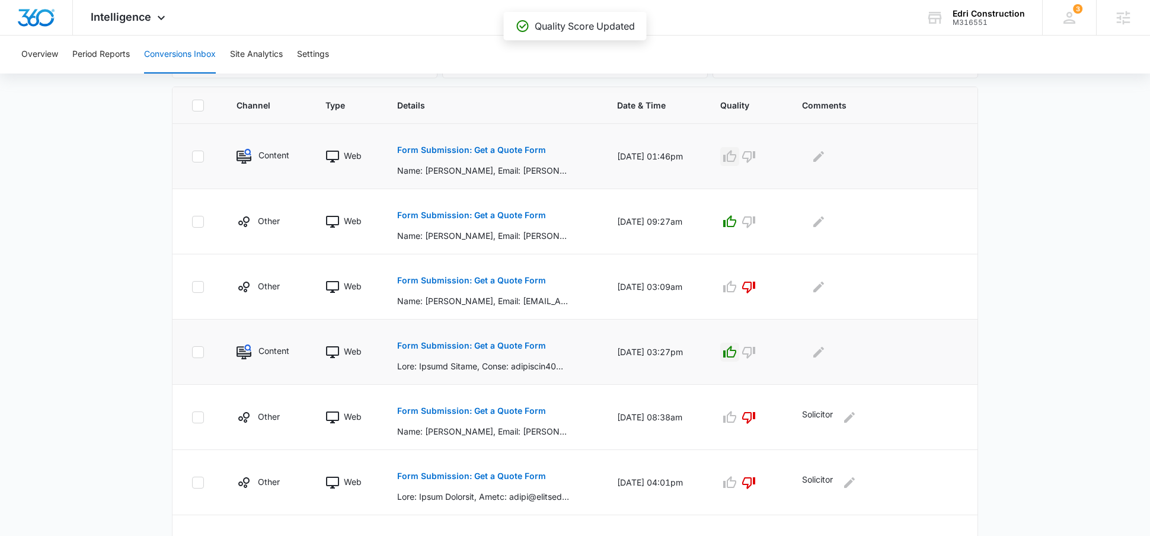
click at [737, 156] on icon "button" at bounding box center [730, 156] width 14 height 14
